Goal: Use online tool/utility: Utilize a website feature to perform a specific function

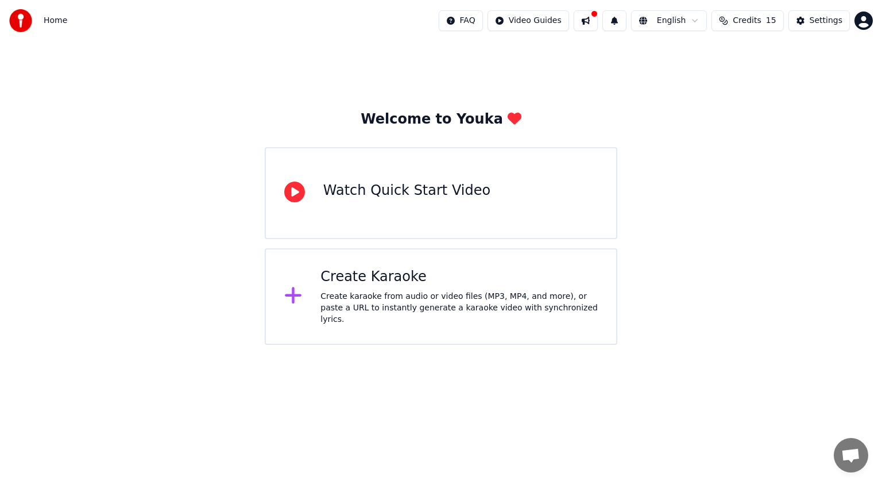
click at [293, 298] on icon at bounding box center [293, 295] width 17 height 17
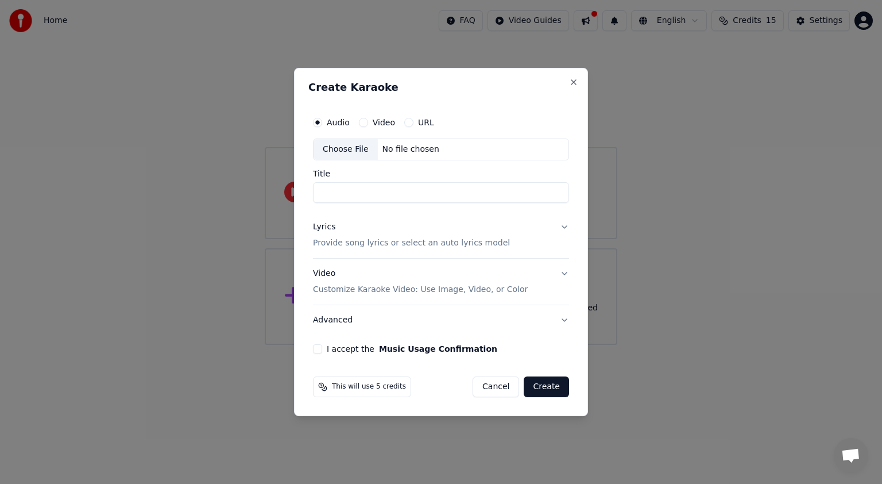
click at [409, 122] on button "URL" at bounding box center [408, 122] width 9 height 9
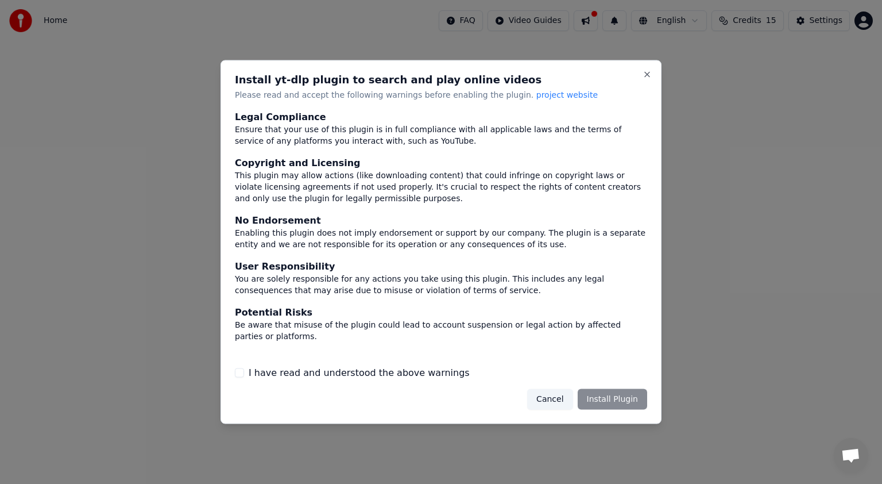
click at [242, 372] on button "I have read and understood the above warnings" at bounding box center [239, 372] width 9 height 9
click at [606, 395] on button "Install Plugin" at bounding box center [612, 398] width 69 height 21
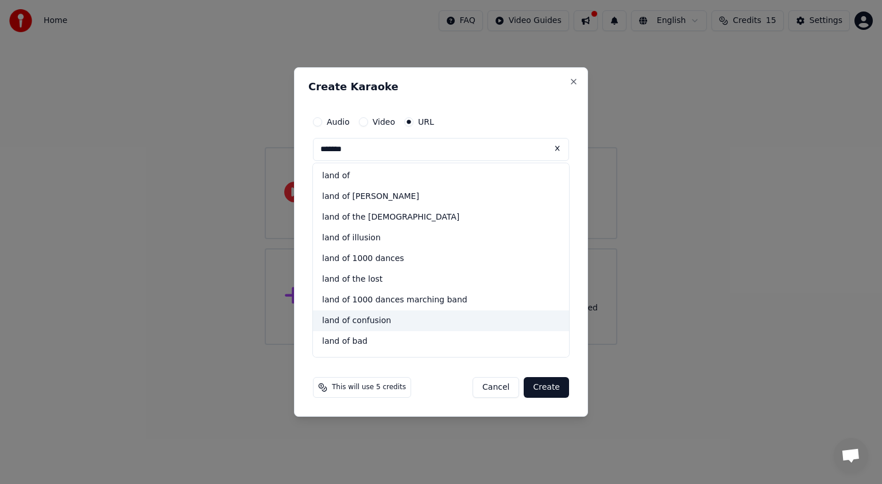
click at [353, 316] on div "land of confusion" at bounding box center [441, 320] width 256 height 21
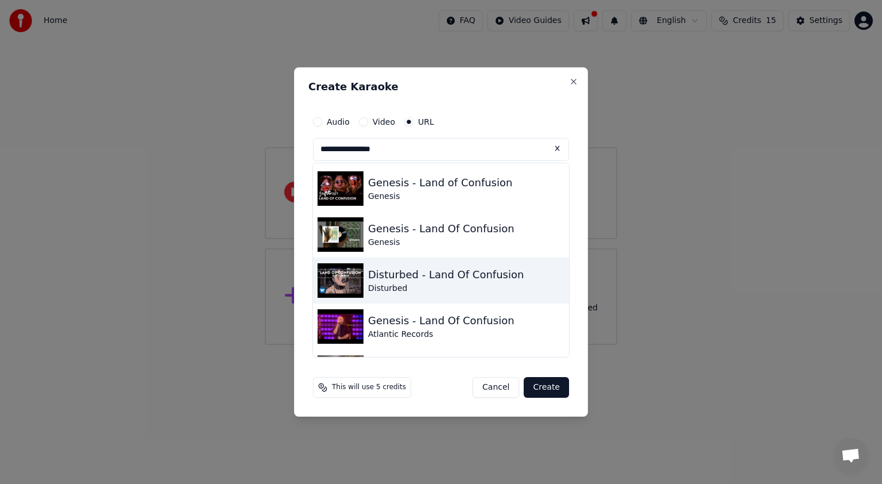
click at [334, 281] on img at bounding box center [341, 280] width 46 height 34
type input "**********"
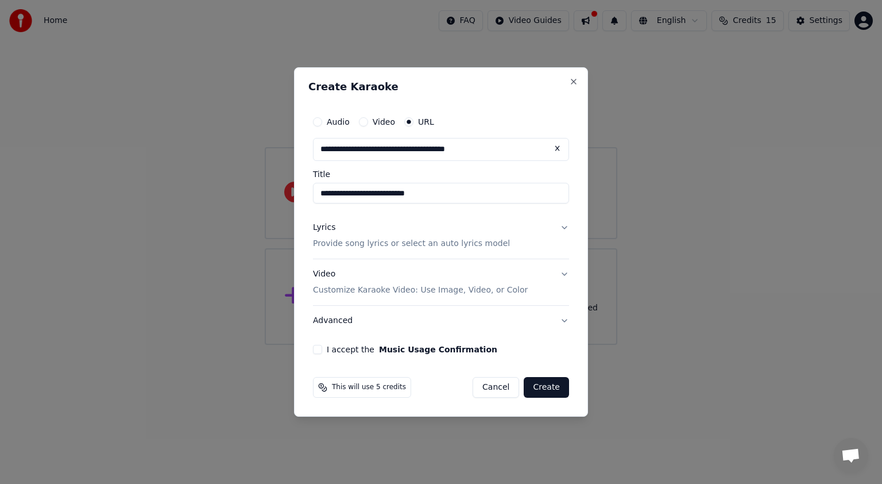
click at [549, 384] on button "Create" at bounding box center [546, 387] width 45 height 21
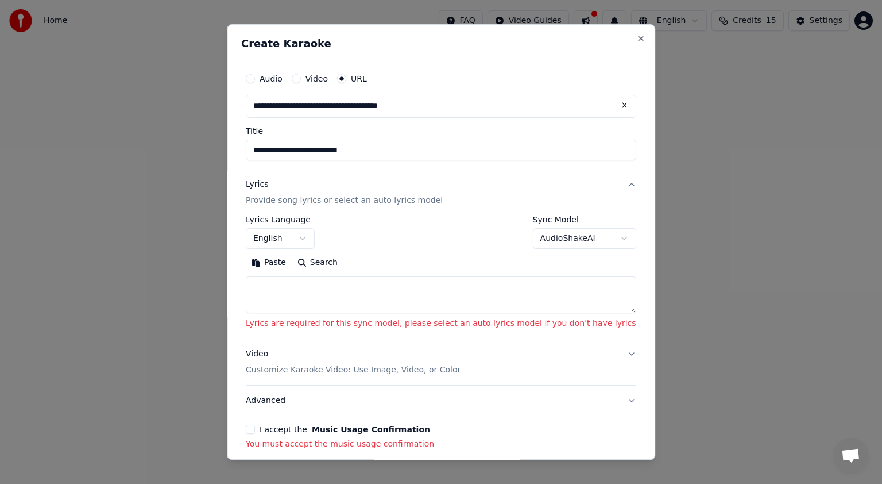
click at [336, 261] on button "Search" at bounding box center [318, 262] width 52 height 18
type textarea "**********"
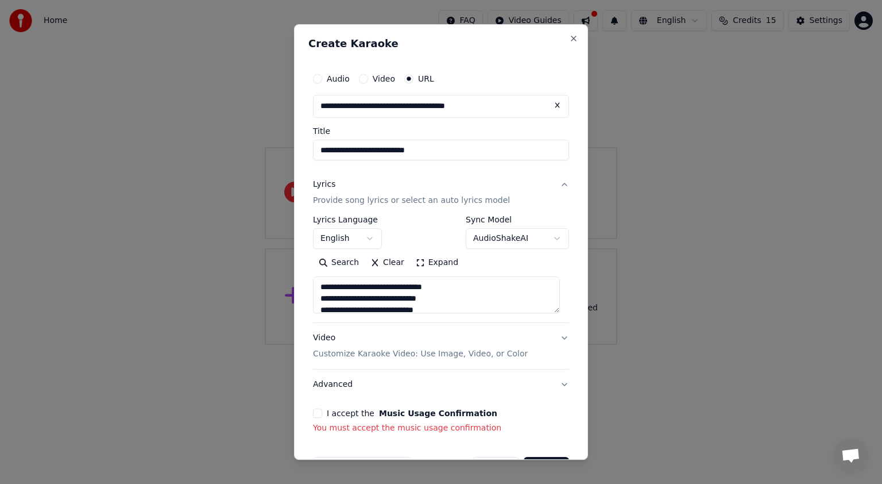
click at [320, 413] on button "I accept the Music Usage Confirmation" at bounding box center [317, 412] width 9 height 9
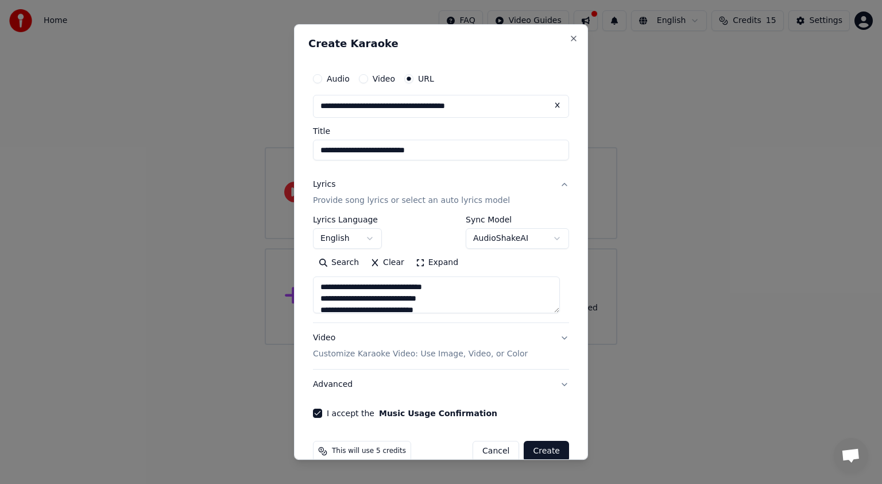
click at [542, 446] on button "Create" at bounding box center [546, 451] width 45 height 21
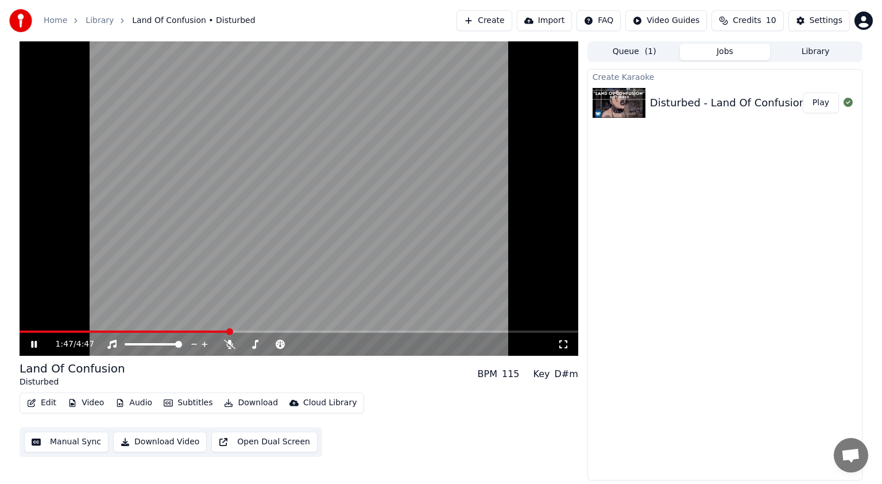
click at [564, 347] on icon at bounding box center [563, 343] width 11 height 9
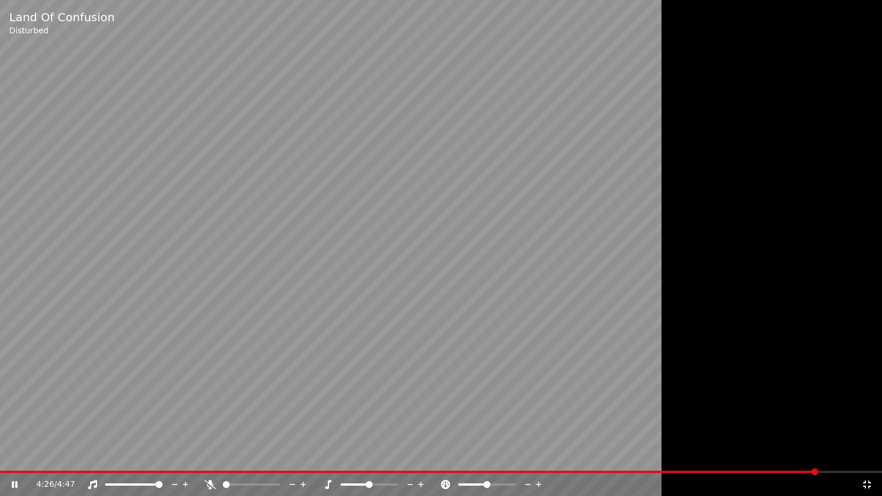
click at [257, 482] on div at bounding box center [262, 484] width 92 height 11
click at [258, 483] on span at bounding box center [251, 485] width 57 height 2
click at [268, 483] on span at bounding box center [251, 485] width 57 height 2
click at [275, 483] on span at bounding box center [251, 485] width 57 height 2
click at [236, 483] on span at bounding box center [229, 485] width 13 height 2
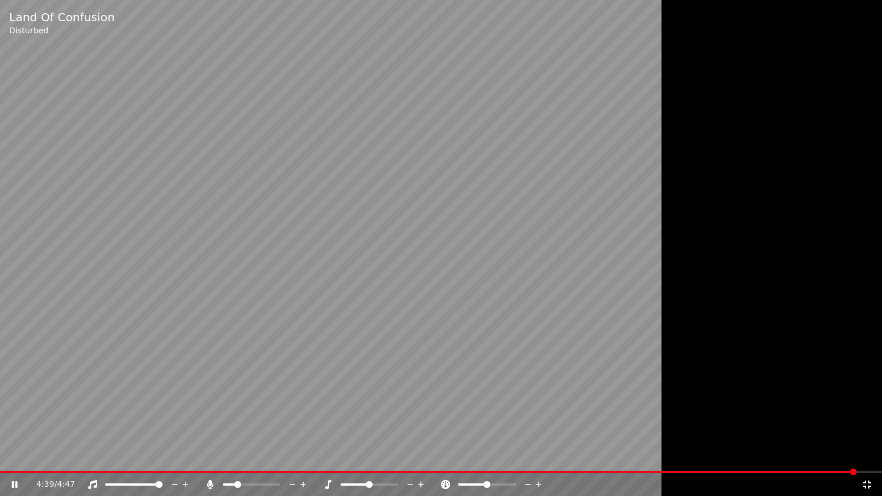
click at [232, 483] on span at bounding box center [229, 485] width 13 height 2
click at [868, 483] on icon at bounding box center [866, 484] width 11 height 9
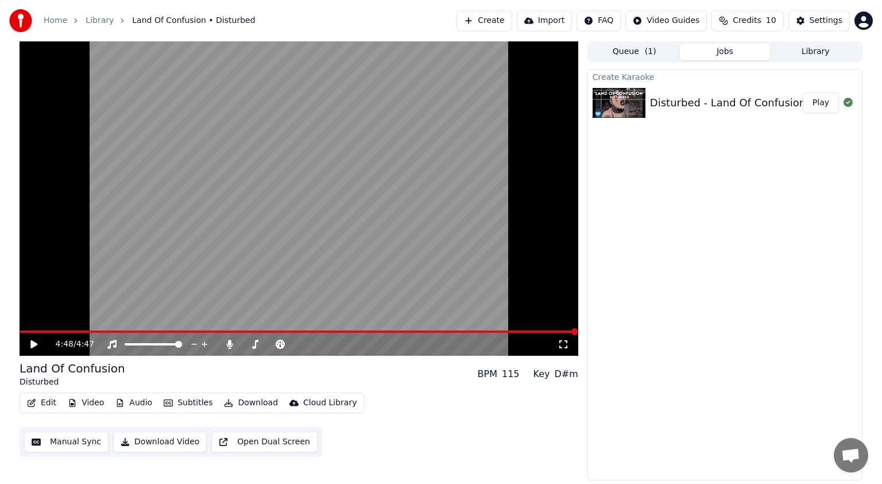
click at [563, 347] on icon at bounding box center [563, 343] width 11 height 9
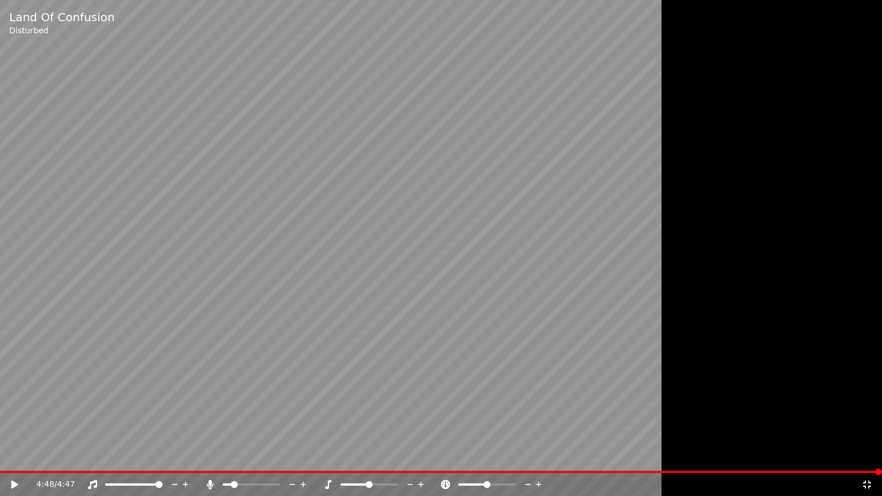
click at [465, 472] on span at bounding box center [441, 472] width 882 height 2
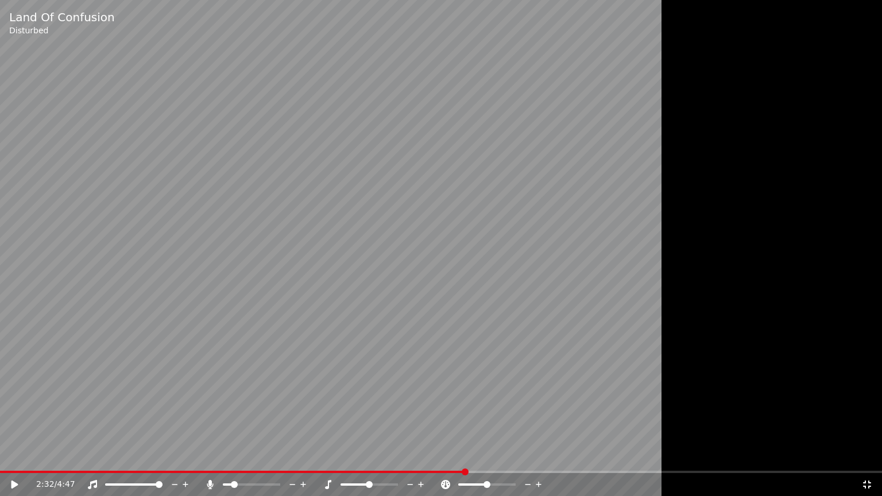
click at [7, 483] on div "2:32 / 4:47" at bounding box center [441, 484] width 873 height 11
click at [12, 483] on icon at bounding box center [14, 485] width 7 height 8
click at [346, 483] on div at bounding box center [380, 484] width 92 height 11
click at [343, 483] on span at bounding box center [355, 485] width 29 height 2
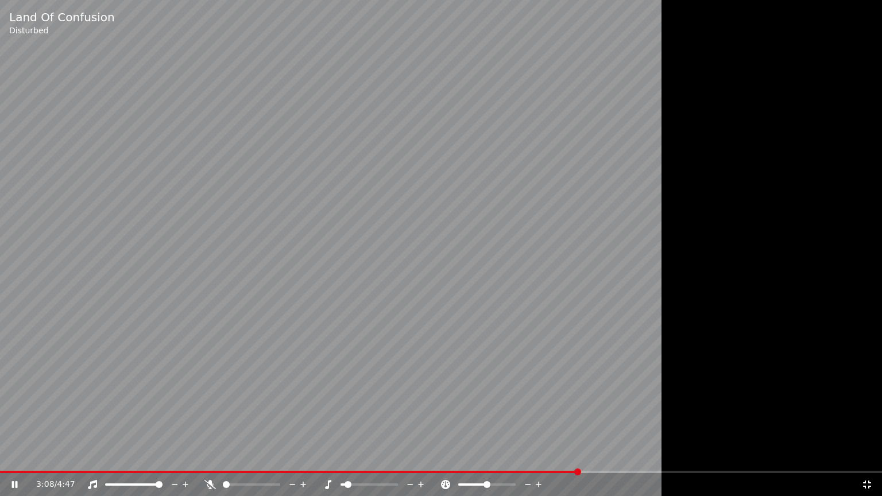
click at [223, 483] on span at bounding box center [226, 484] width 7 height 7
click at [365, 483] on div at bounding box center [380, 484] width 92 height 11
click at [369, 483] on span at bounding box center [369, 485] width 57 height 2
click at [113, 483] on div at bounding box center [144, 484] width 92 height 11
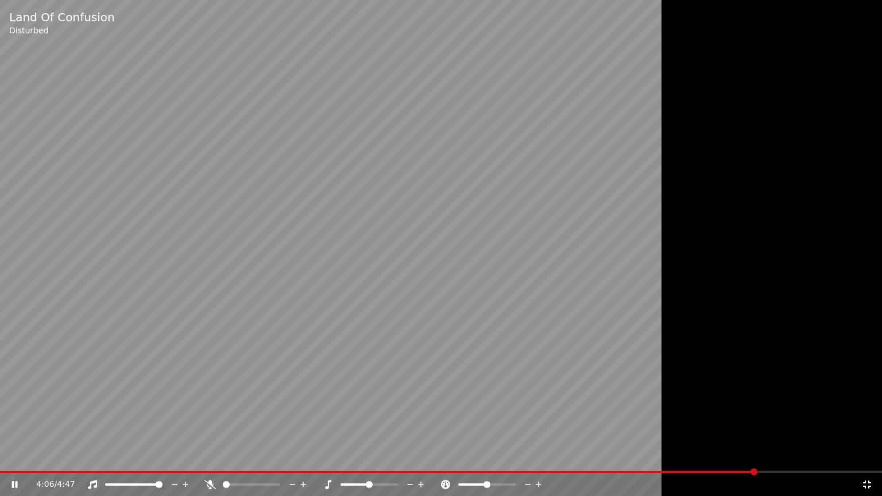
click at [867, 483] on icon at bounding box center [866, 484] width 11 height 9
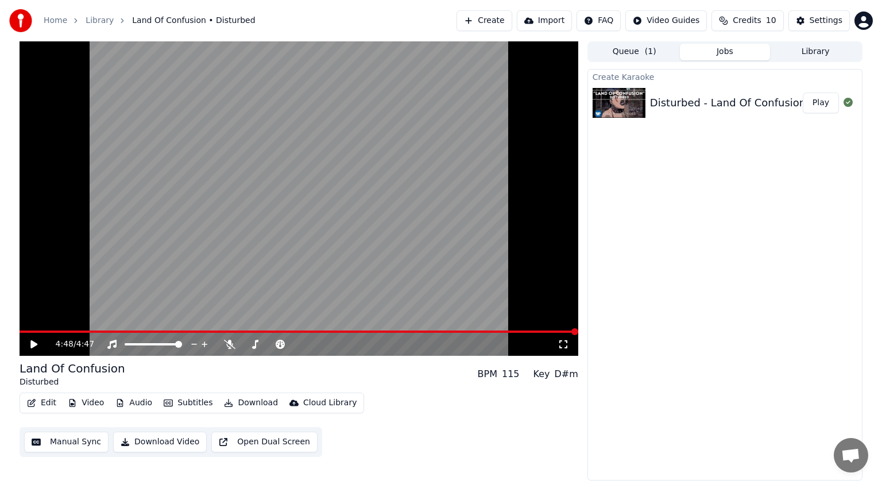
click at [507, 22] on button "Create" at bounding box center [485, 20] width 56 height 21
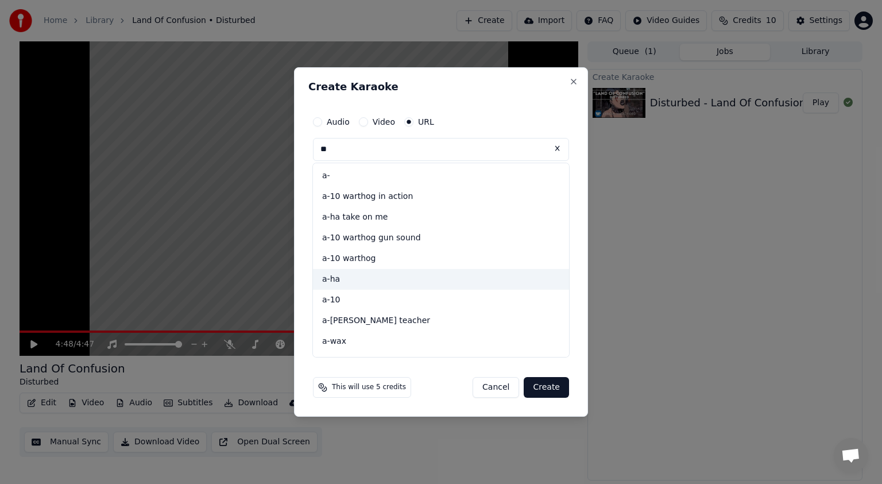
click at [329, 279] on div "a-ha" at bounding box center [441, 279] width 256 height 21
type input "*"
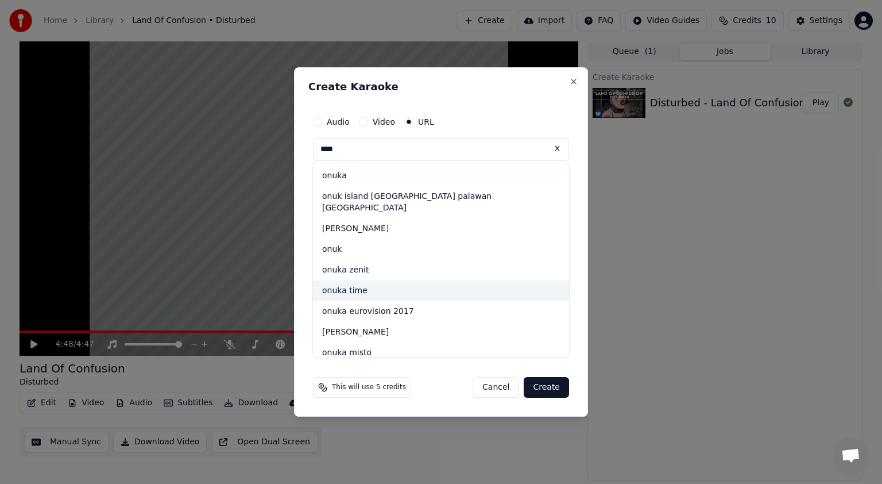
click at [333, 280] on div "onuka time" at bounding box center [441, 290] width 256 height 21
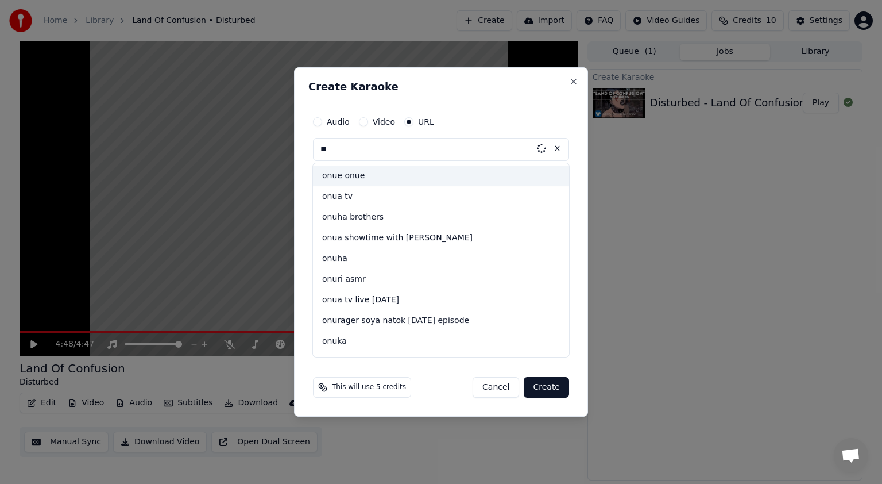
type input "*"
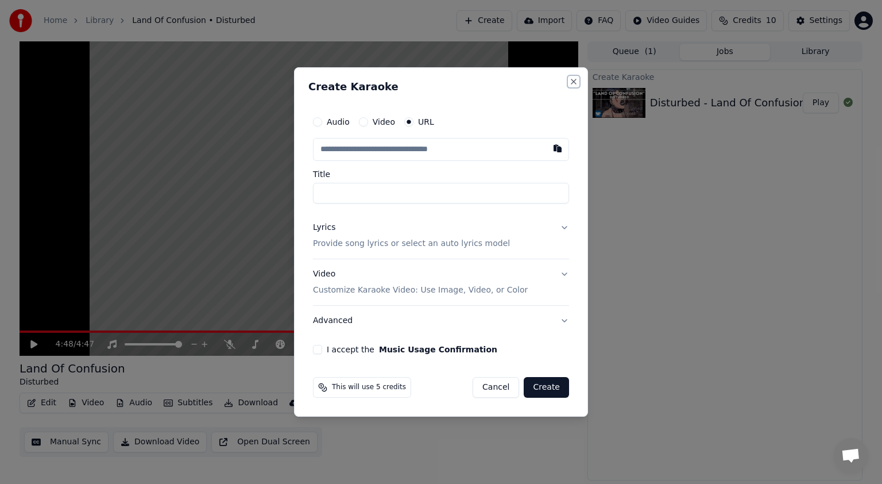
type input "**********"
click at [572, 80] on button "Close" at bounding box center [573, 81] width 9 height 9
